Goal: Navigation & Orientation: Find specific page/section

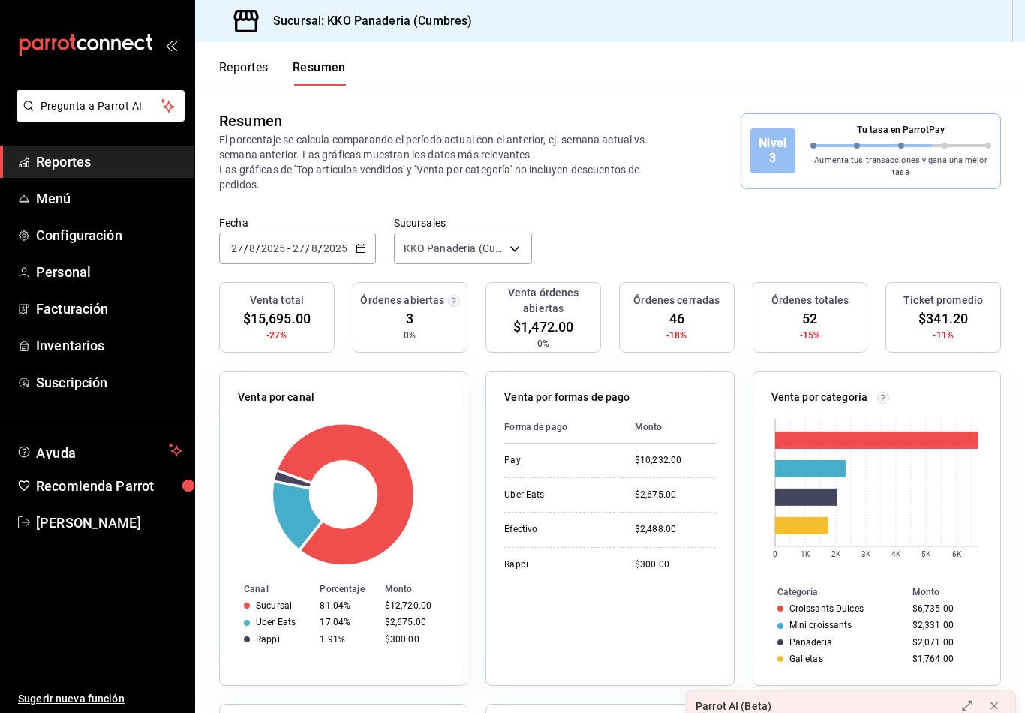
click at [239, 74] on button "Reportes" at bounding box center [244, 73] width 50 height 26
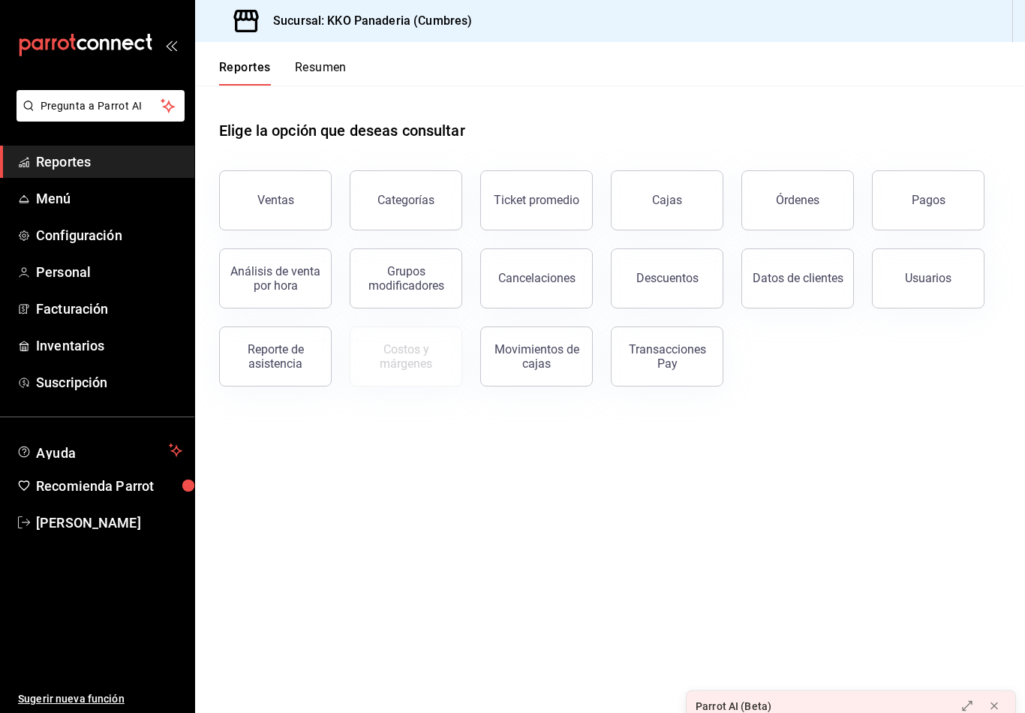
click at [338, 83] on button "Resumen" at bounding box center [321, 73] width 52 height 26
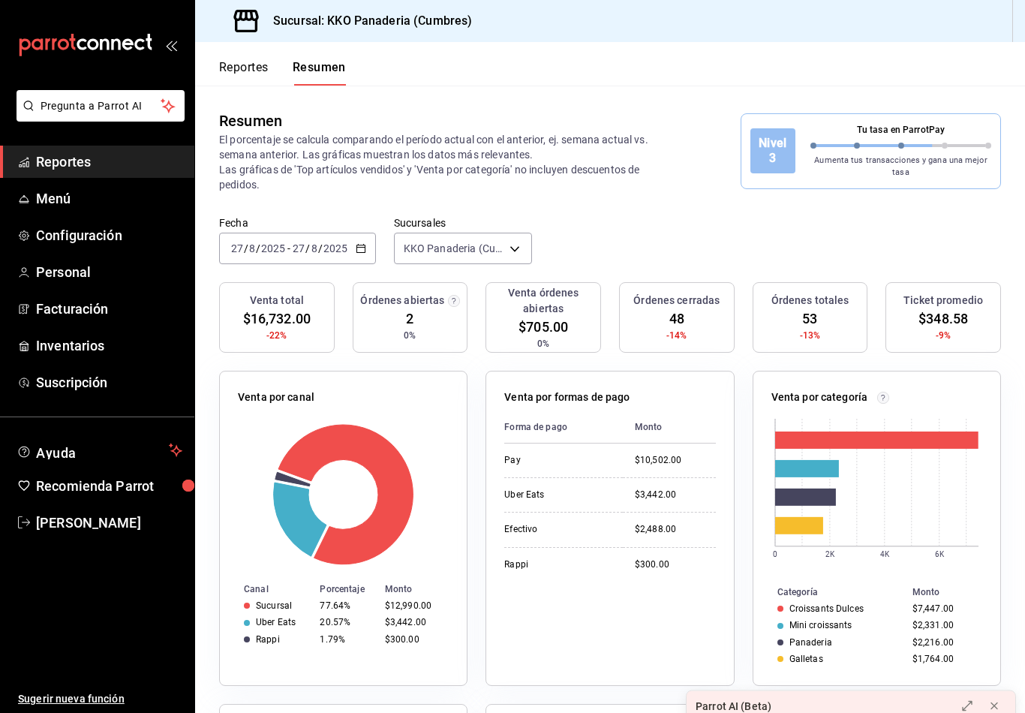
click at [223, 60] on button "Reportes" at bounding box center [244, 73] width 50 height 26
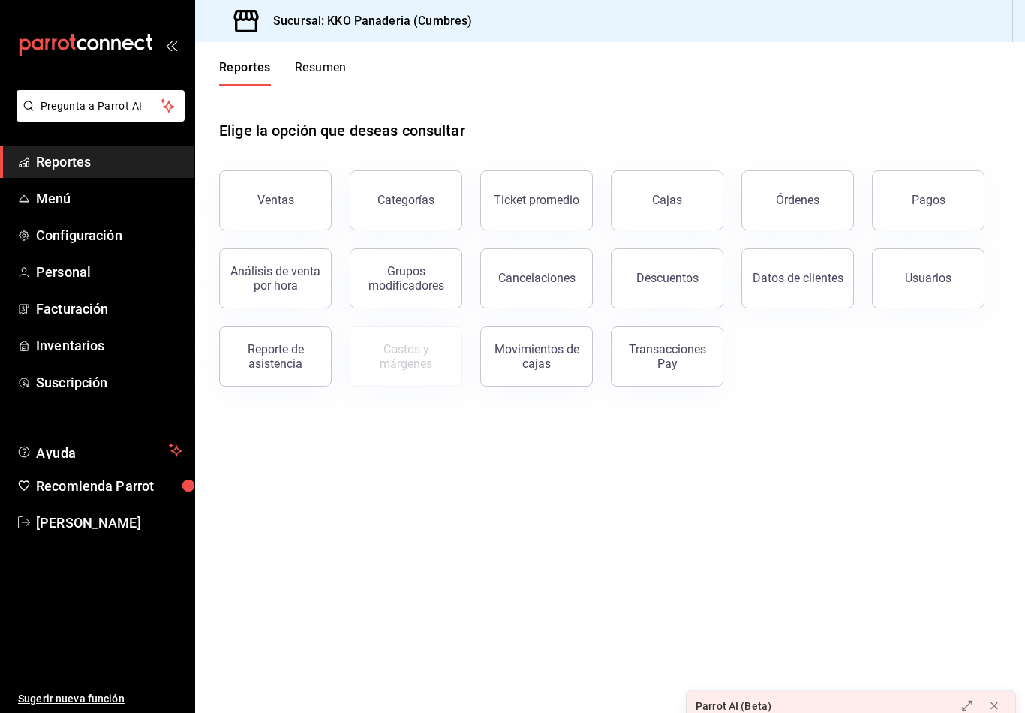
click at [339, 64] on button "Resumen" at bounding box center [321, 73] width 52 height 26
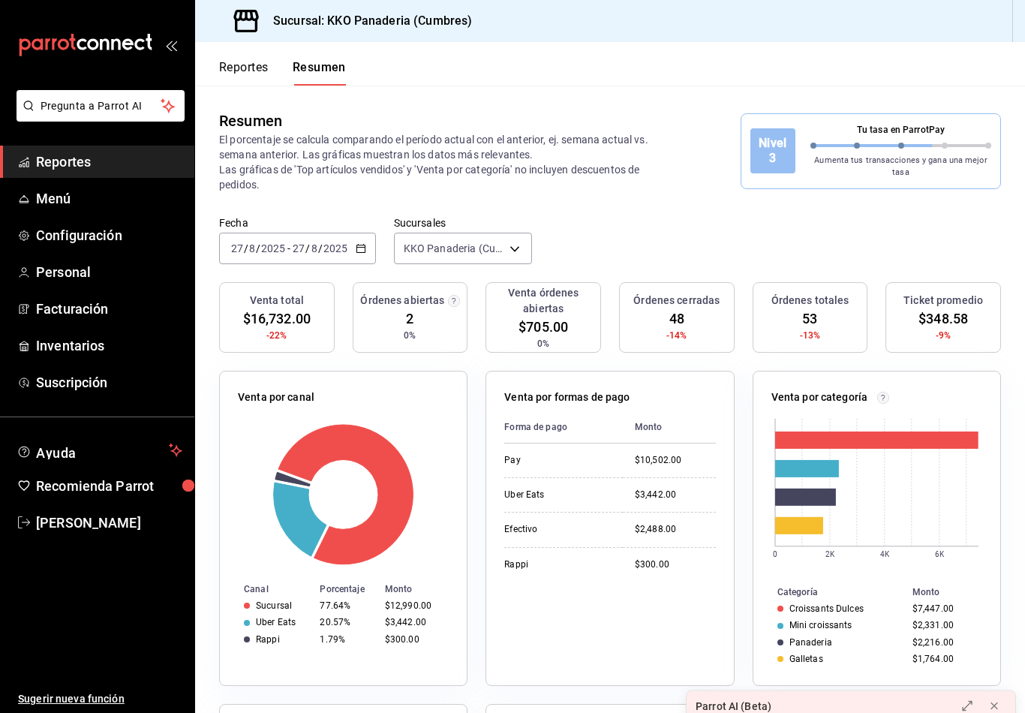
click at [236, 72] on button "Reportes" at bounding box center [244, 73] width 50 height 26
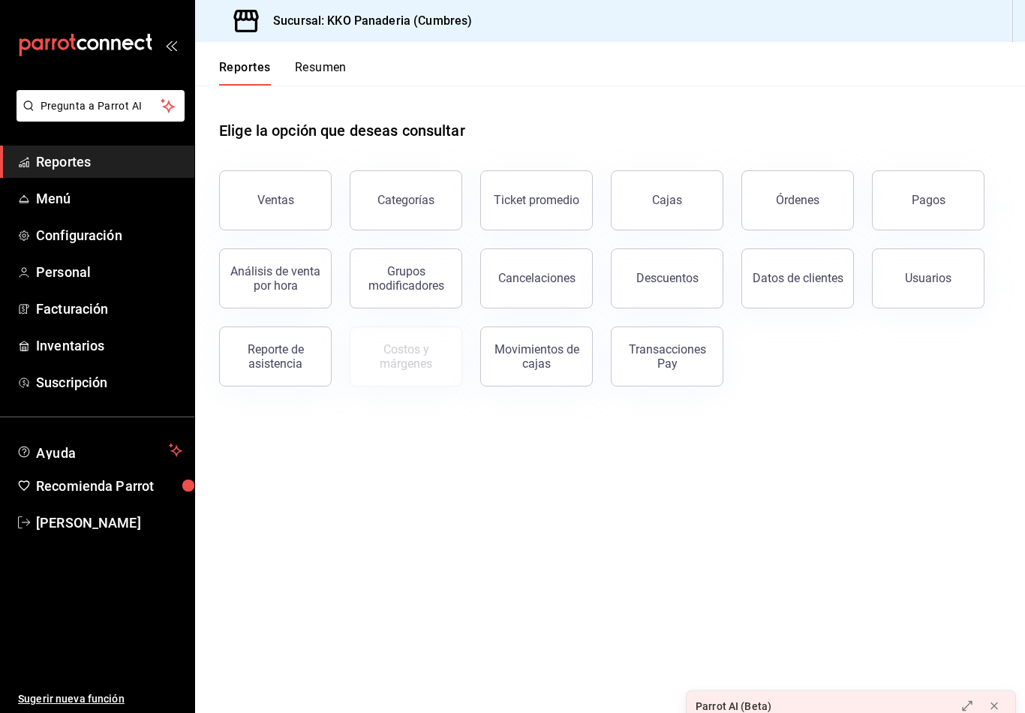
click at [325, 63] on button "Resumen" at bounding box center [321, 73] width 52 height 26
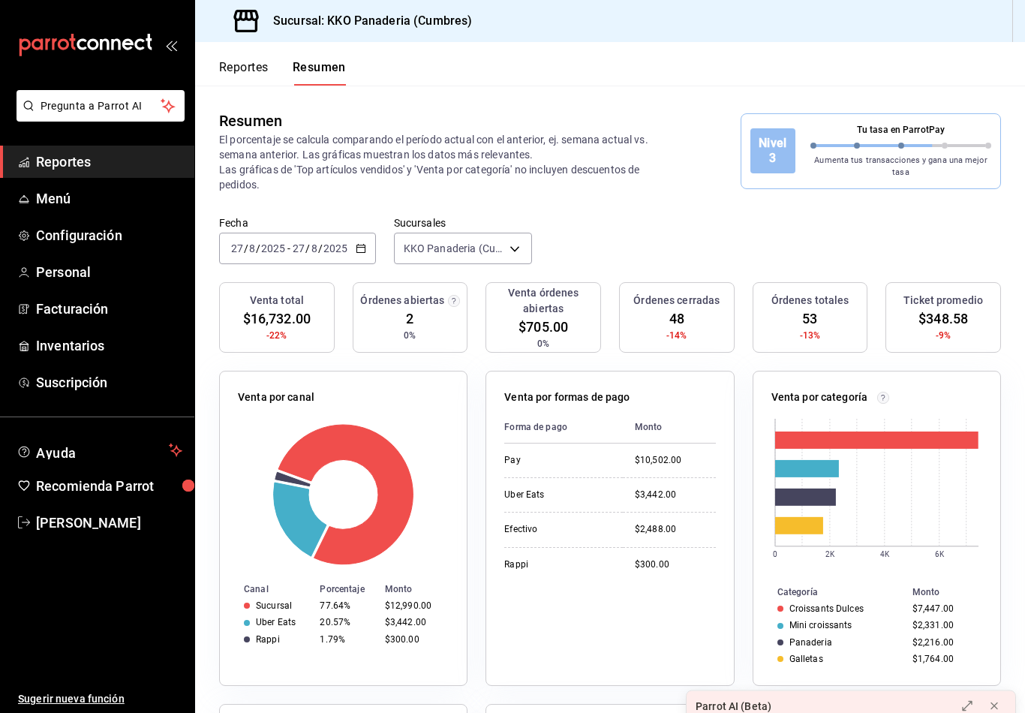
click at [215, 65] on div "Reportes Resumen" at bounding box center [270, 64] width 151 height 44
click at [247, 62] on button "Reportes" at bounding box center [244, 73] width 50 height 26
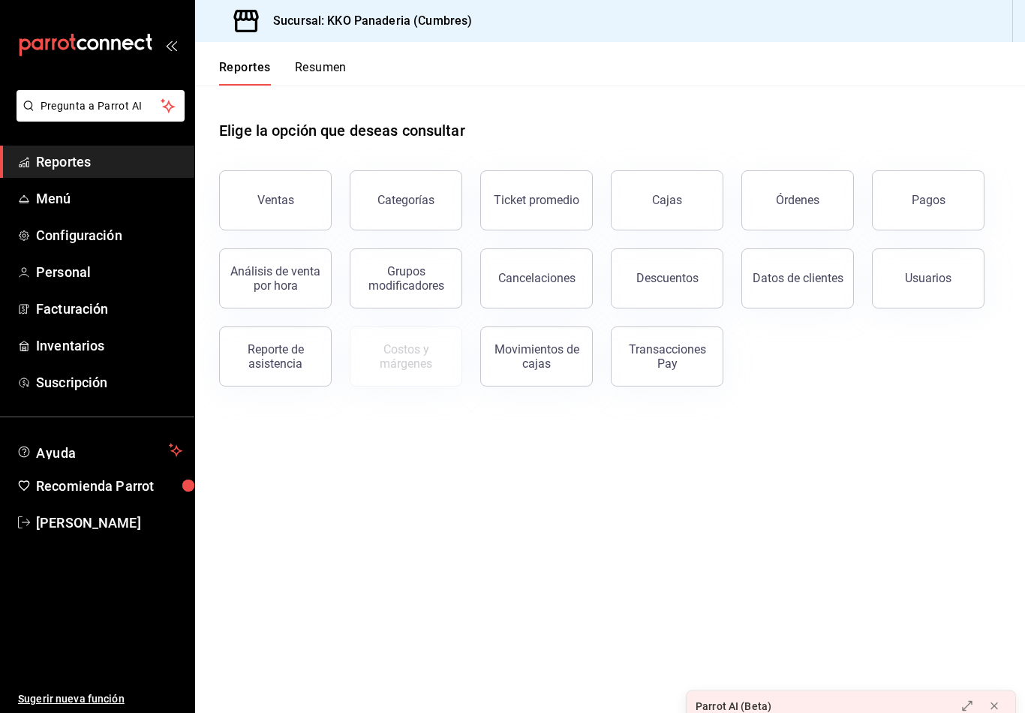
click at [314, 78] on button "Resumen" at bounding box center [321, 73] width 52 height 26
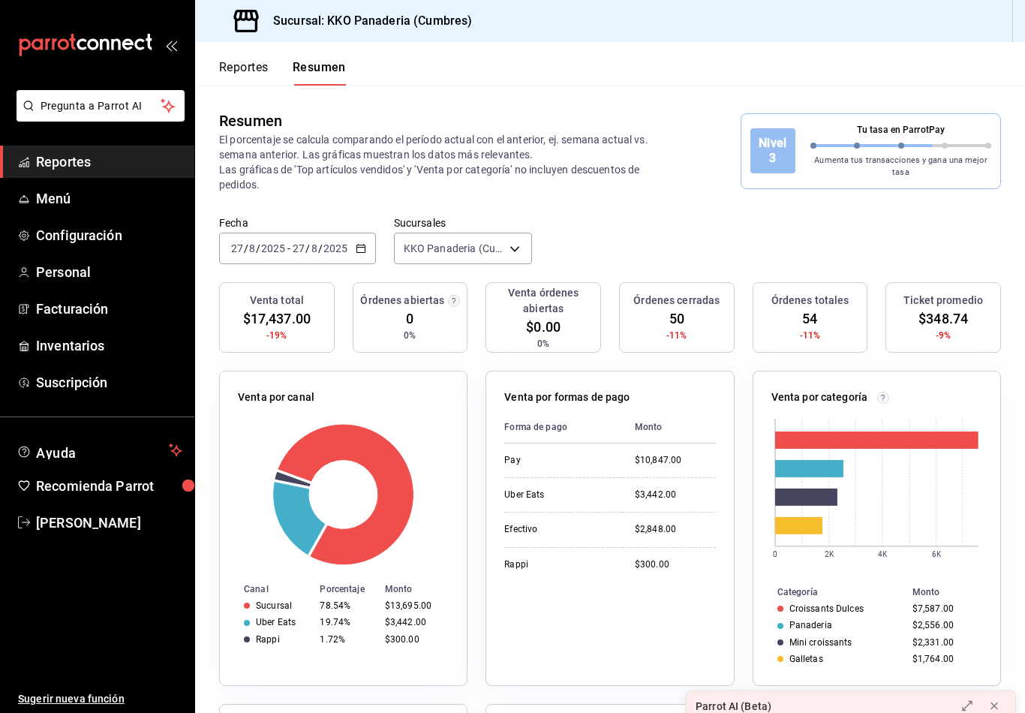
click at [230, 69] on button "Reportes" at bounding box center [244, 73] width 50 height 26
